Goal: Task Accomplishment & Management: Manage account settings

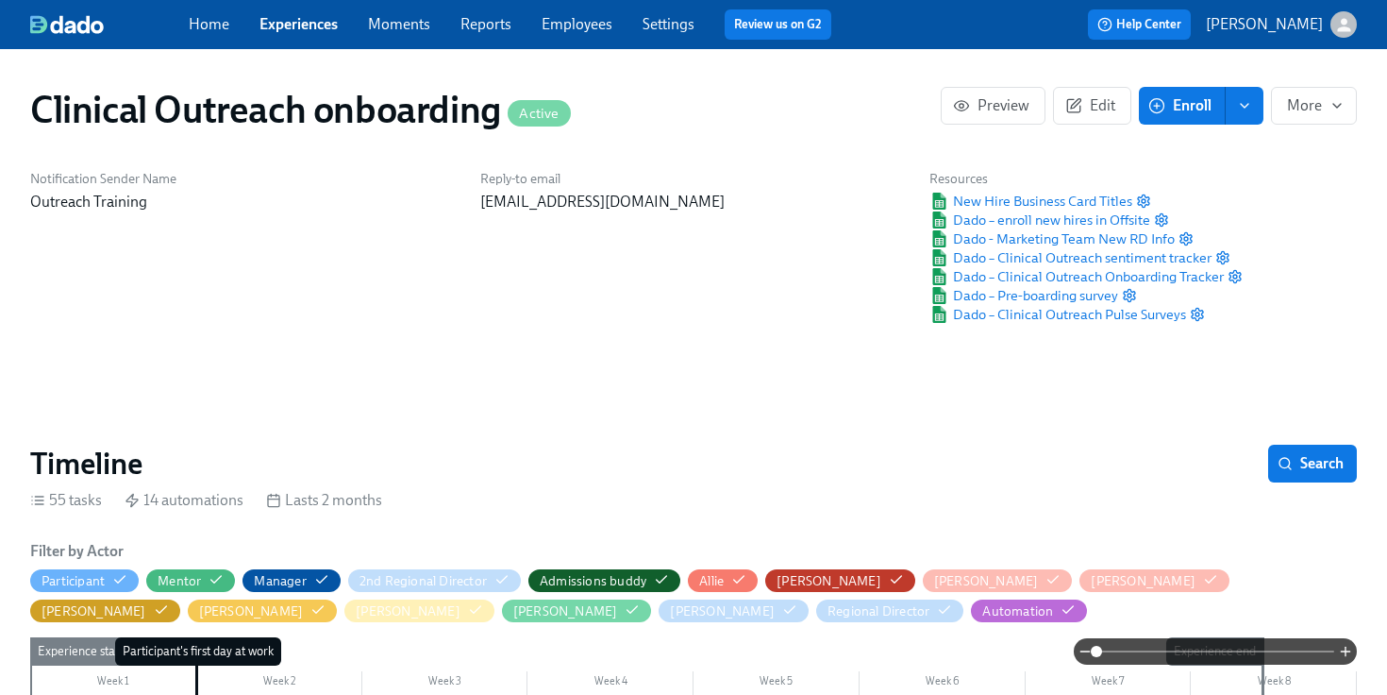
click at [288, 19] on link "Experiences" at bounding box center [298, 24] width 78 height 18
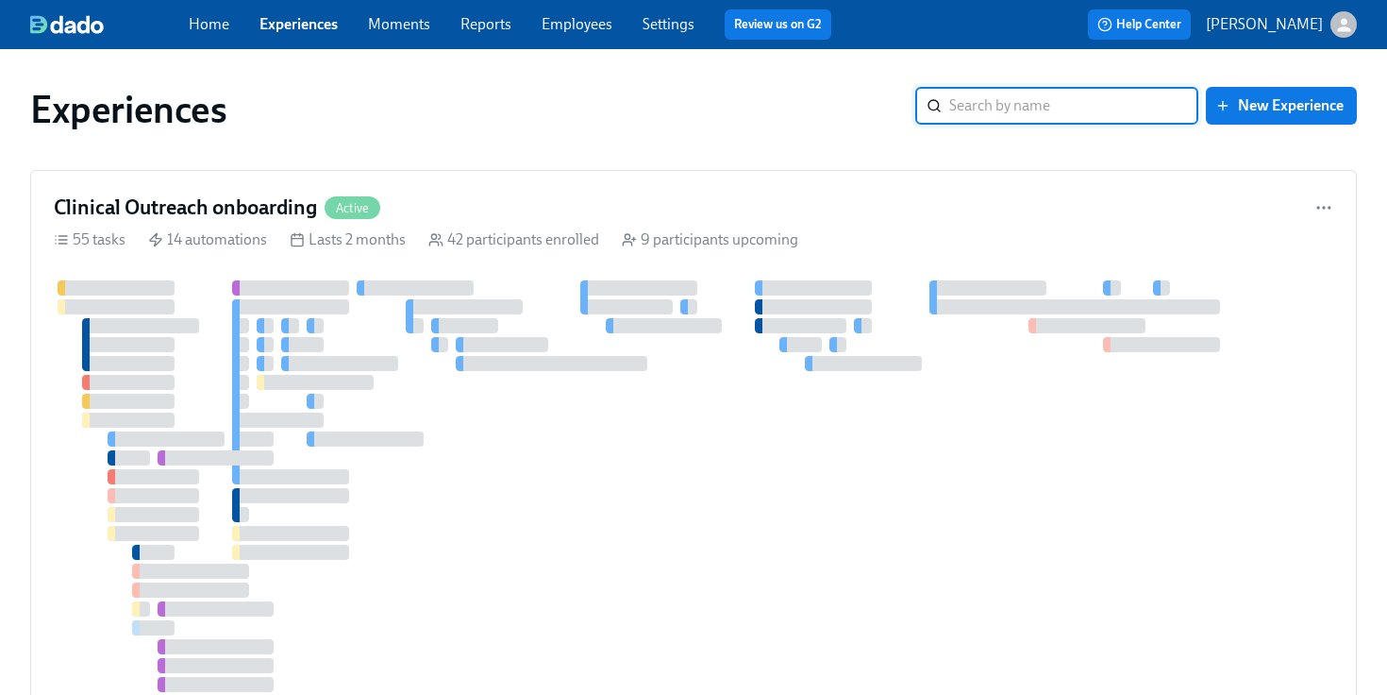
click at [1036, 97] on input "search" at bounding box center [1073, 106] width 249 height 38
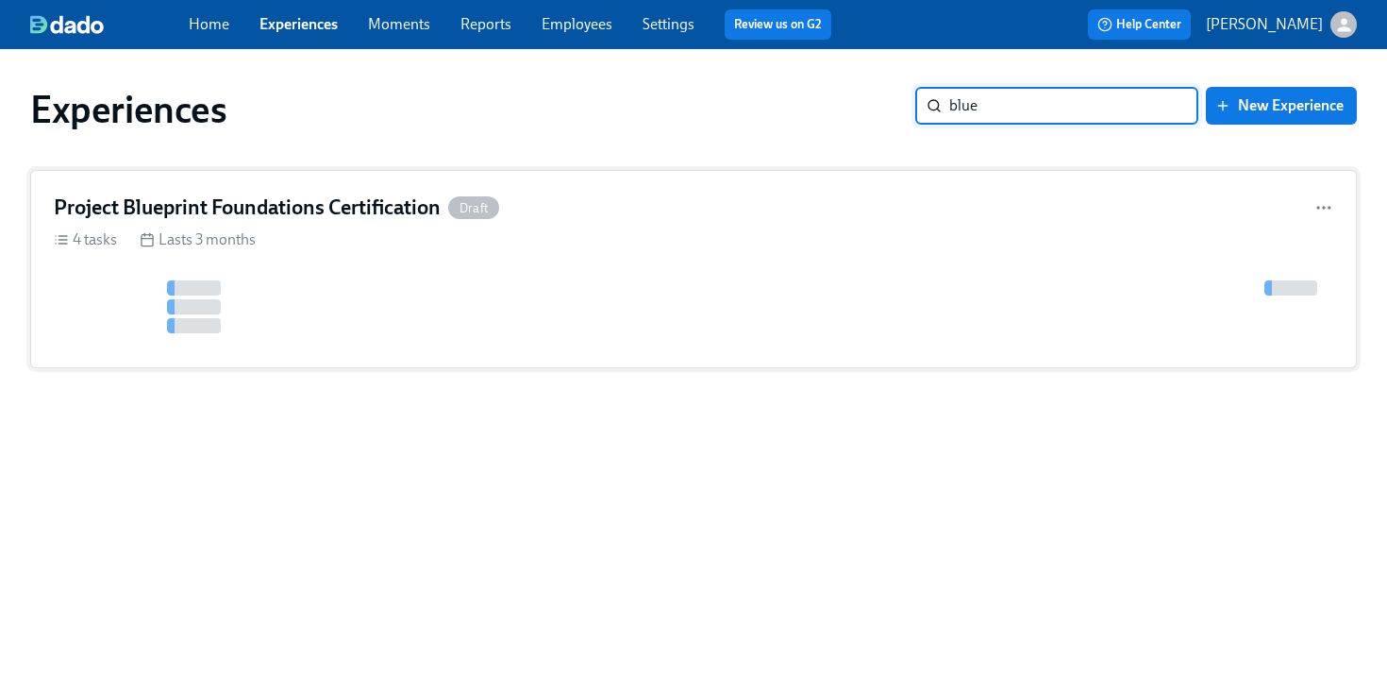
type input "blue"
click at [379, 205] on h4 "Project Blueprint Foundations Certification" at bounding box center [247, 207] width 387 height 28
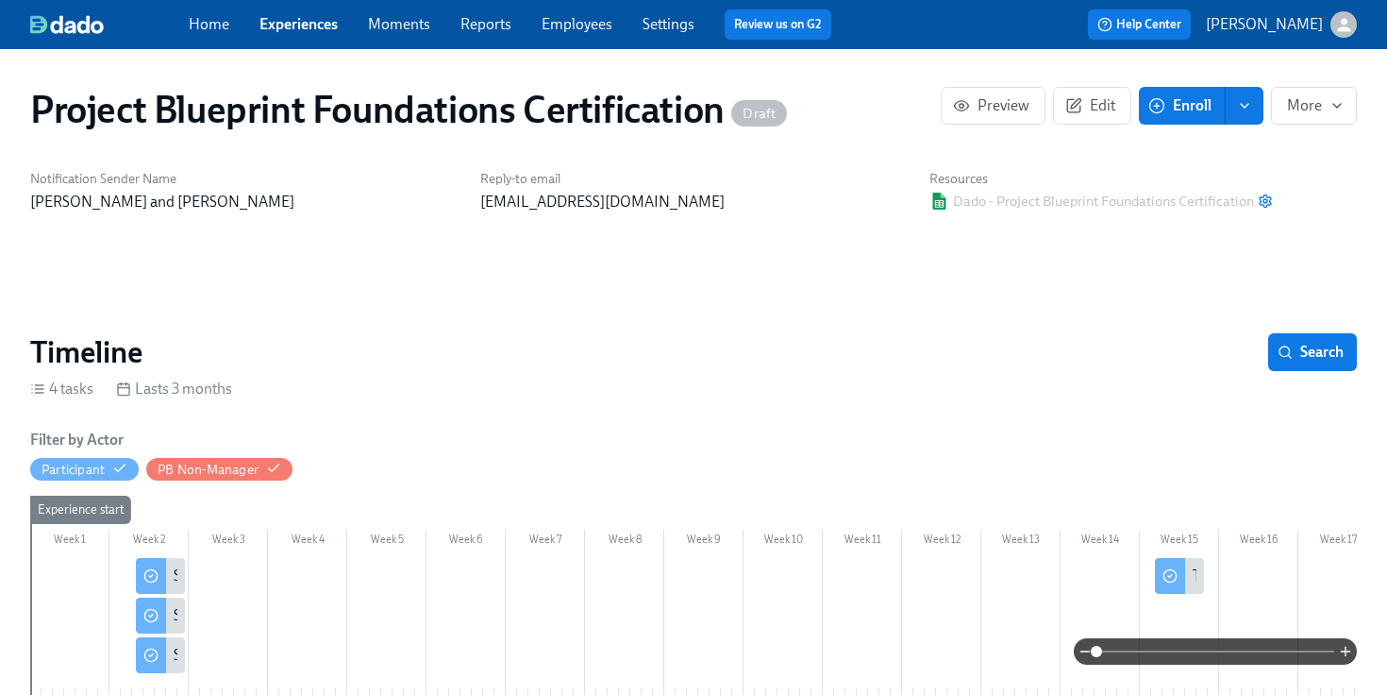
click at [660, 25] on link "Settings" at bounding box center [669, 24] width 52 height 18
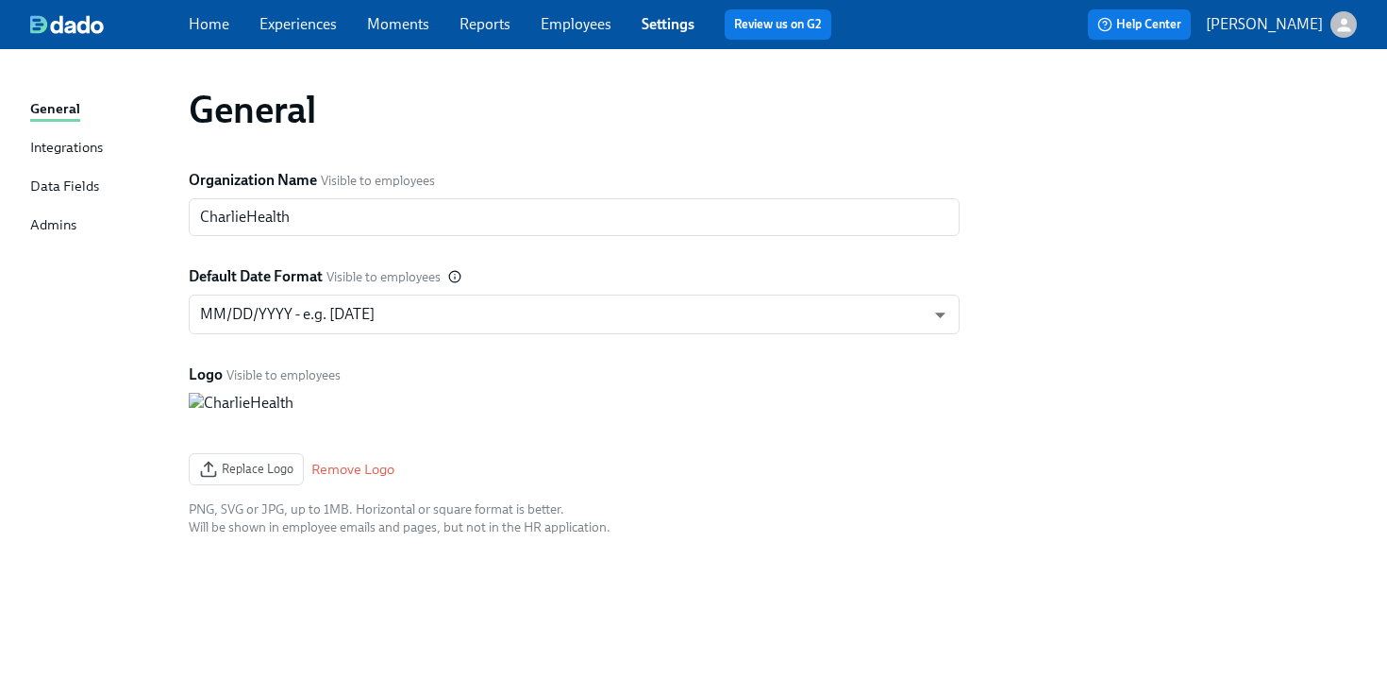
click at [55, 147] on div "Integrations" at bounding box center [66, 149] width 73 height 24
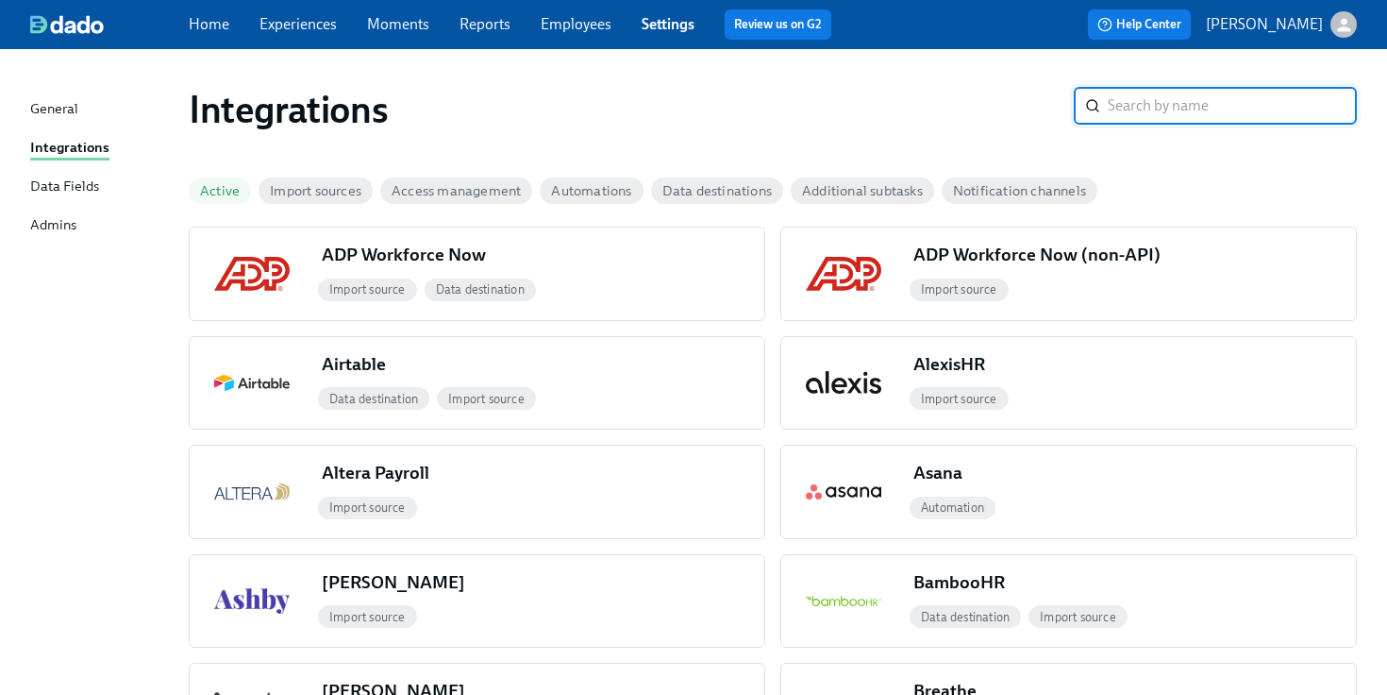
click at [46, 117] on div "General" at bounding box center [54, 110] width 48 height 24
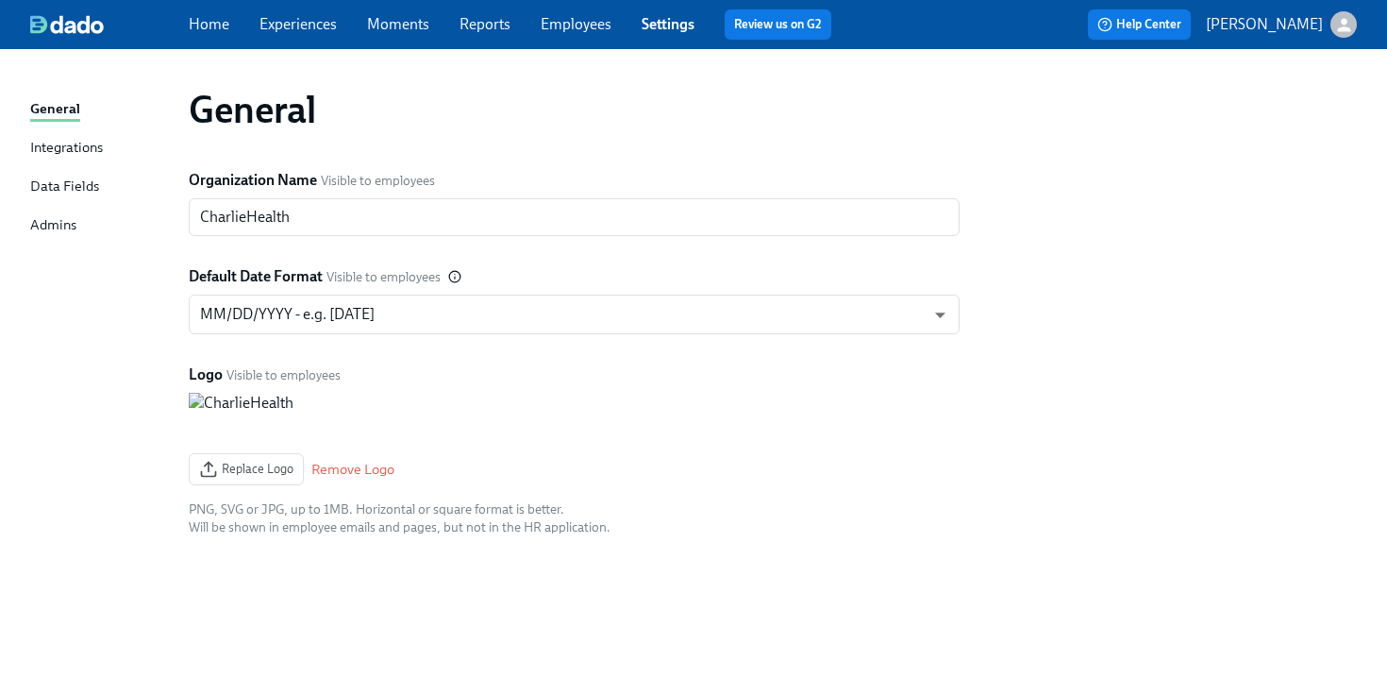
click at [595, 23] on link "Employees" at bounding box center [576, 24] width 71 height 18
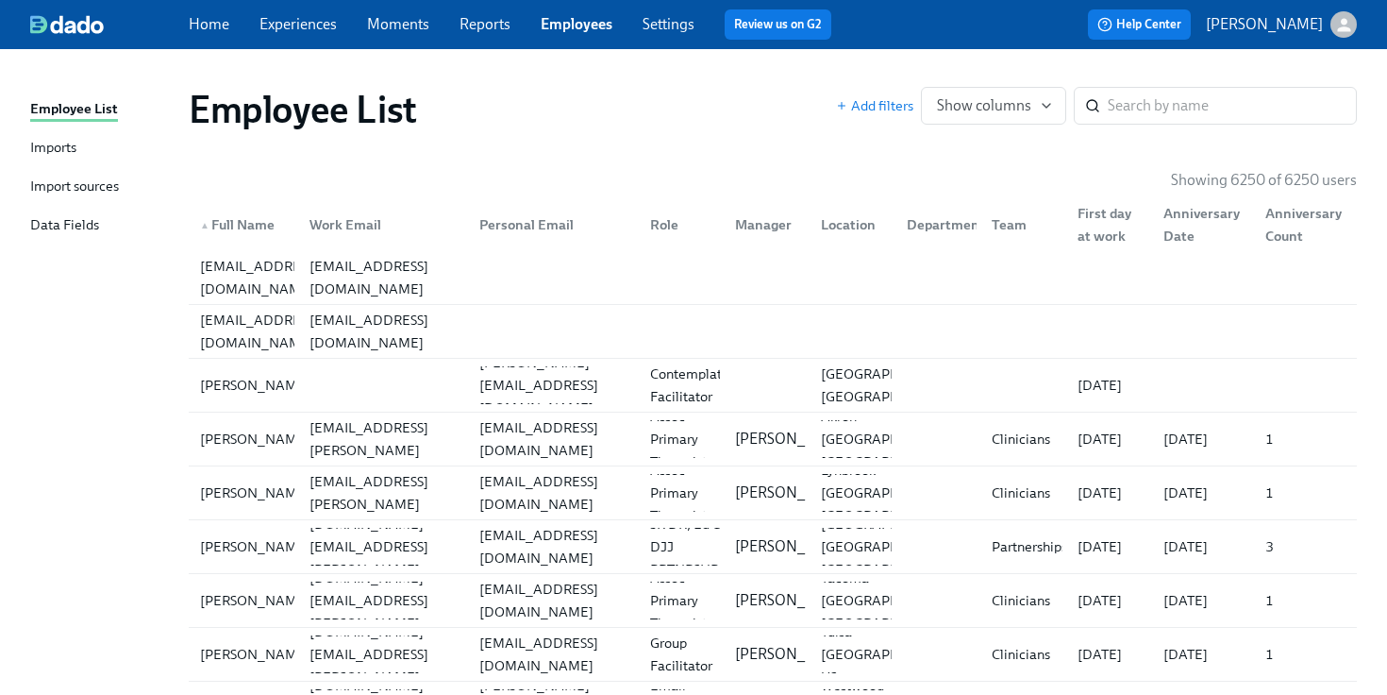
click at [73, 184] on div "Import sources" at bounding box center [74, 188] width 89 height 24
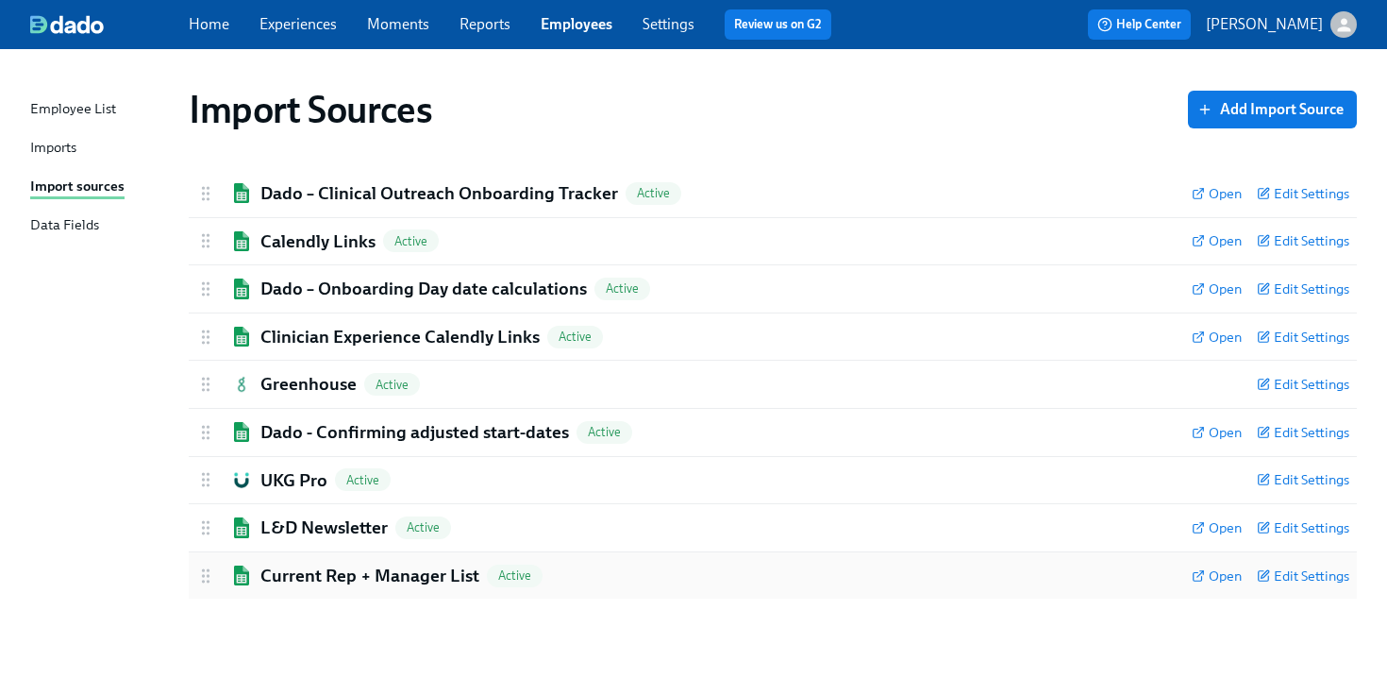
click at [418, 581] on h2 "Current Rep + Manager List" at bounding box center [369, 575] width 219 height 25
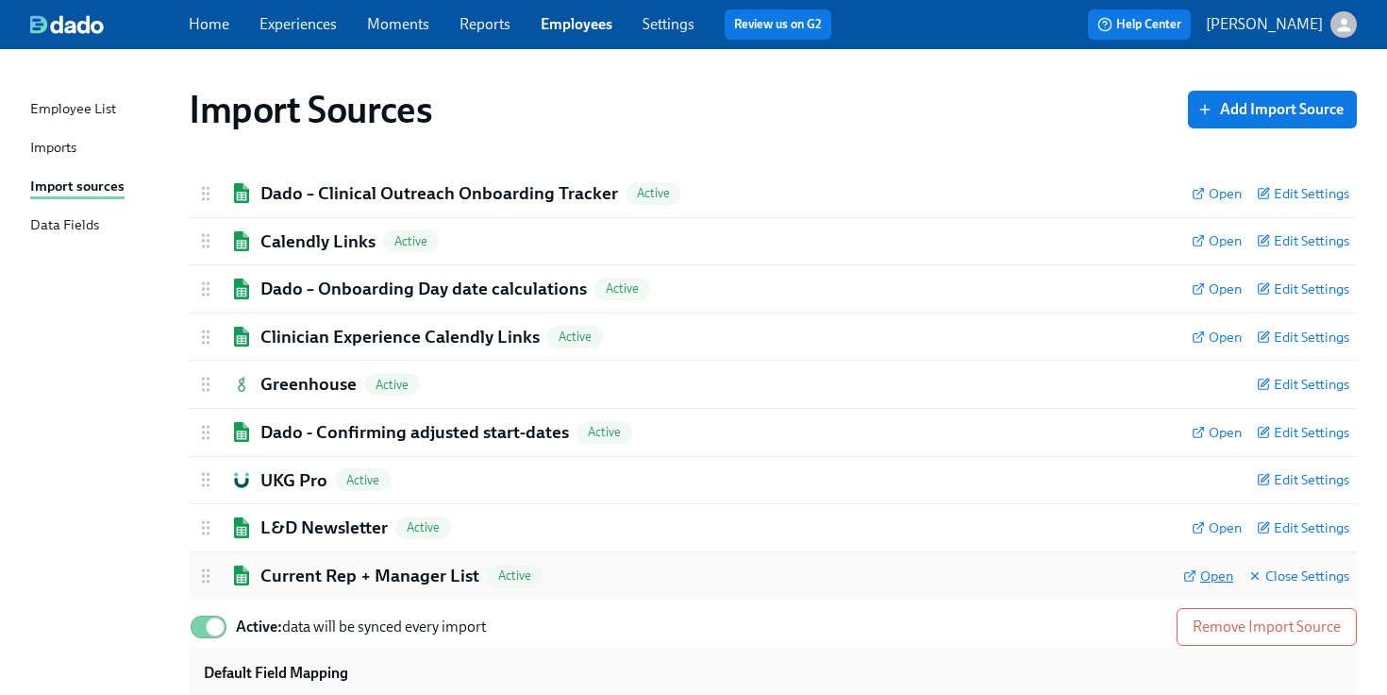
click at [1212, 579] on span "Open" at bounding box center [1208, 575] width 50 height 19
